Goal: Task Accomplishment & Management: Manage account settings

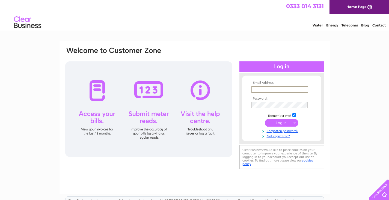
type input "[EMAIL_ADDRESS][DOMAIN_NAME]"
click at [281, 122] on input "submit" at bounding box center [282, 123] width 34 height 8
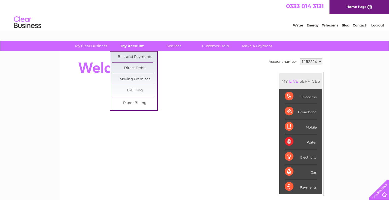
click at [127, 46] on link "My Account" at bounding box center [132, 46] width 45 height 10
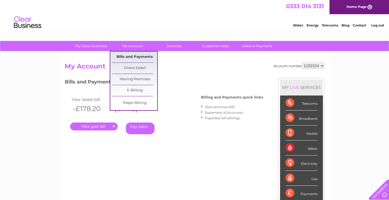
click at [134, 55] on link "Bills and Payments" at bounding box center [134, 57] width 45 height 11
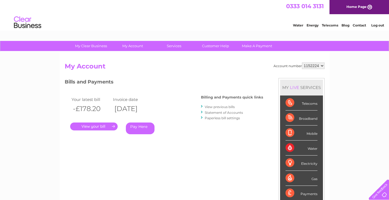
click at [105, 127] on link "." at bounding box center [94, 127] width 48 height 8
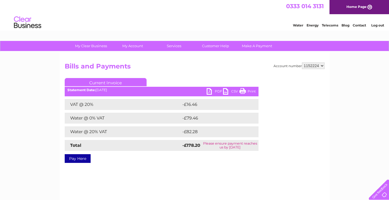
click at [217, 92] on link "PDF" at bounding box center [215, 92] width 16 height 8
